Goal: Information Seeking & Learning: Learn about a topic

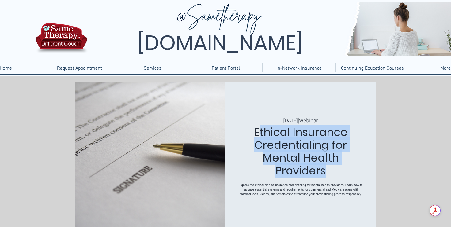
drag, startPoint x: 339, startPoint y: 155, endPoint x: 257, endPoint y: 122, distance: 87.8
click at [257, 126] on h1 "Ethical Insurance Credentialing for Mental Health Providers" at bounding box center [301, 151] width 126 height 51
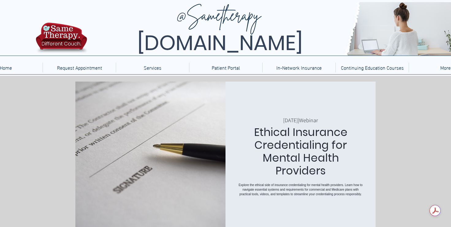
click at [253, 126] on h1 "Ethical Insurance Credentialing for Mental Health Providers" at bounding box center [301, 151] width 126 height 51
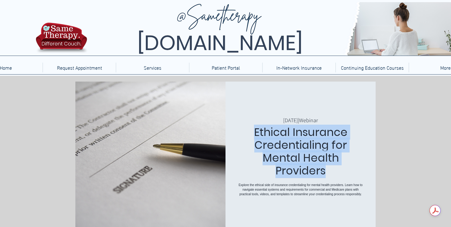
drag, startPoint x: 254, startPoint y: 122, endPoint x: 333, endPoint y: 158, distance: 86.2
click at [333, 158] on h1 "Ethical Insurance Credentialing for Mental Health Providers" at bounding box center [301, 151] width 126 height 51
copy h1 "Ethical Insurance Credentialing for Mental Health Providers"
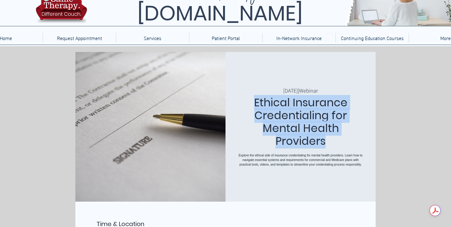
scroll to position [37, 0]
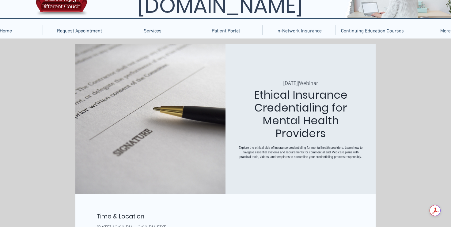
click at [339, 175] on div "[DATE] | Webinar Ethical Insurance Credentialing for Mental Health Providers Ex…" at bounding box center [300, 119] width 150 height 150
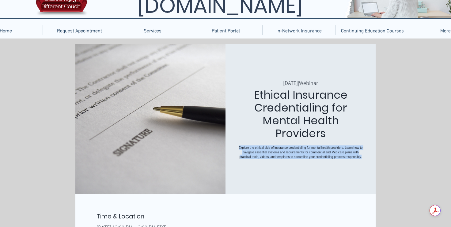
drag, startPoint x: 333, startPoint y: 166, endPoint x: 238, endPoint y: 137, distance: 99.6
click at [238, 146] on p "Explore the ethical side of insurance credentialing for mental health providers…" at bounding box center [301, 153] width 126 height 14
copy p "Explore the ethical side of insurance credentialing for mental health providers…"
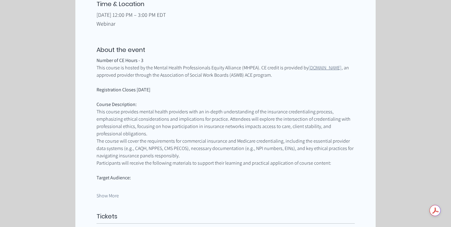
scroll to position [250, 0]
click at [189, 150] on span "The course will cover the requirements for commercial insurance and Medicare cr…" at bounding box center [225, 149] width 258 height 22
click at [374, 142] on div "Time & Location [DATE] 12:00 PM – 3:00 PM EDT Webinar About the event Number of…" at bounding box center [226, 149] width 300 height 297
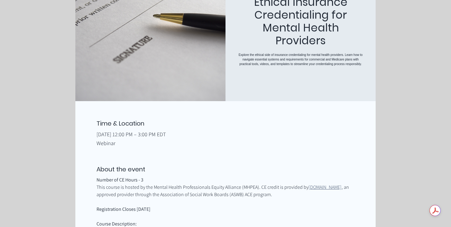
scroll to position [131, 0]
